Goal: Information Seeking & Learning: Find specific fact

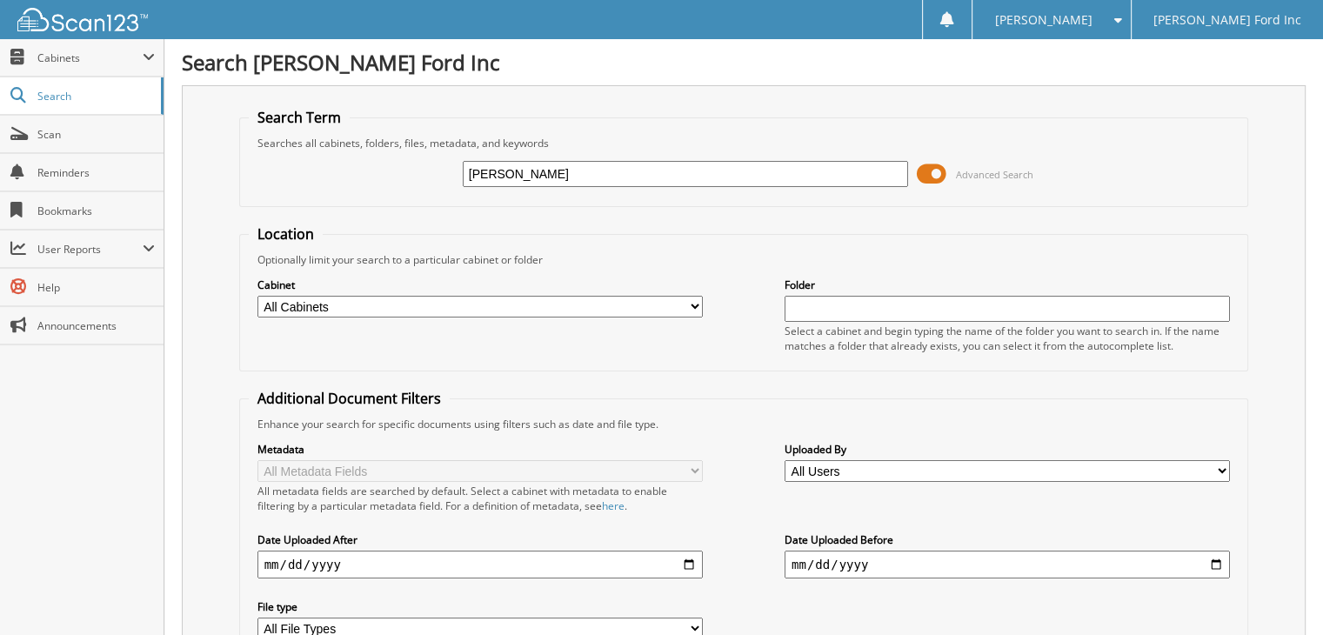
type input "[PERSON_NAME]"
click at [491, 173] on input "[PERSON_NAME]" at bounding box center [685, 174] width 445 height 26
type input "[PERSON_NAME]"
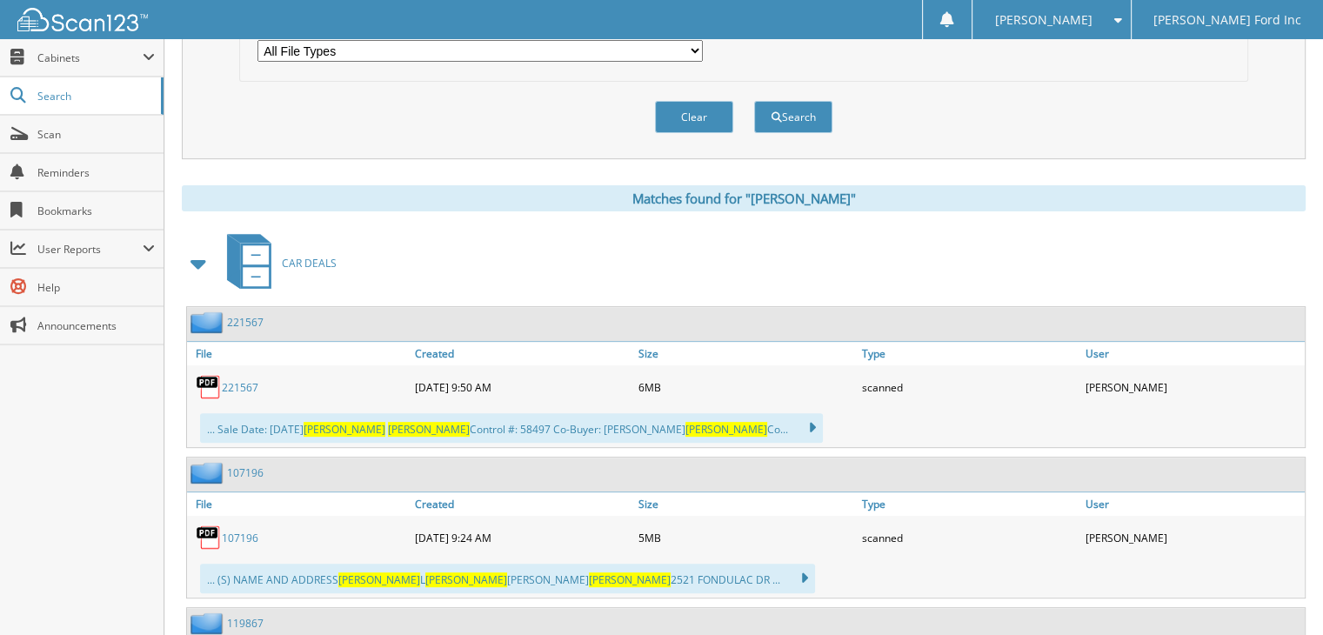
scroll to position [783, 0]
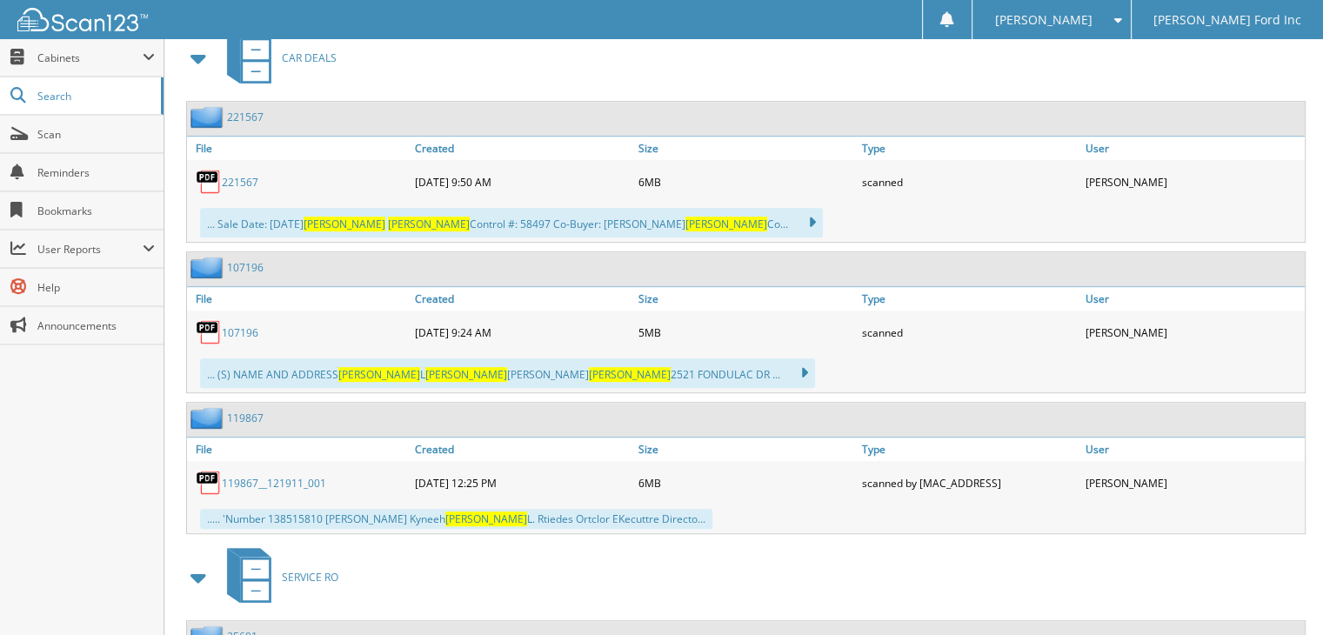
click at [233, 175] on link "221567" at bounding box center [240, 182] width 37 height 15
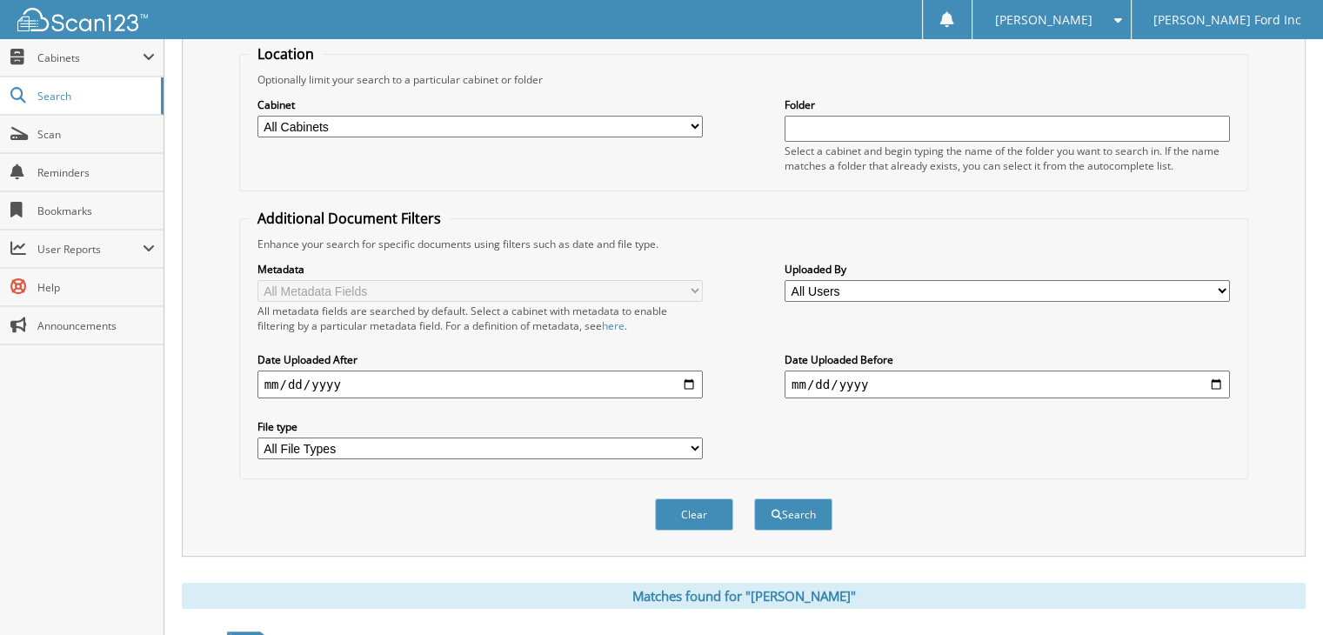
scroll to position [0, 0]
